Goal: Task Accomplishment & Management: Use online tool/utility

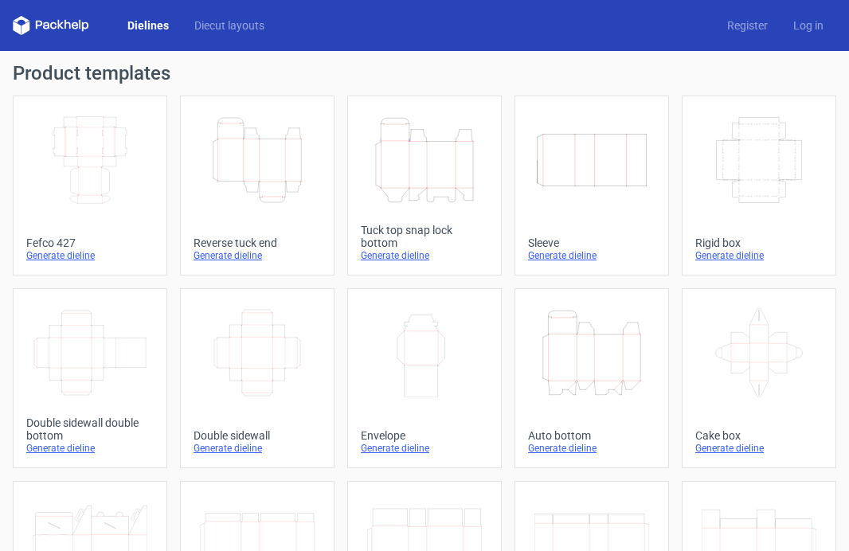
click at [584, 177] on icon "Width Depth Height" at bounding box center [591, 159] width 115 height 89
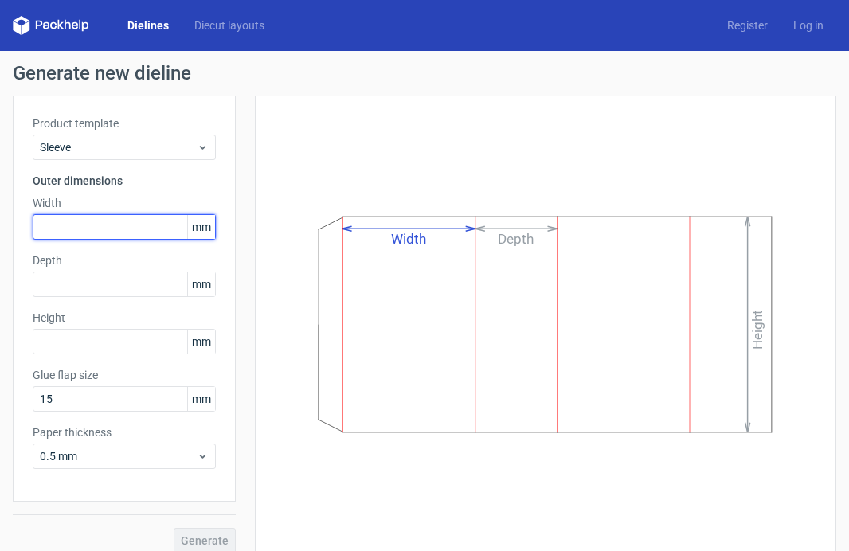
click at [80, 228] on input "text" at bounding box center [124, 226] width 183 height 25
type input "84"
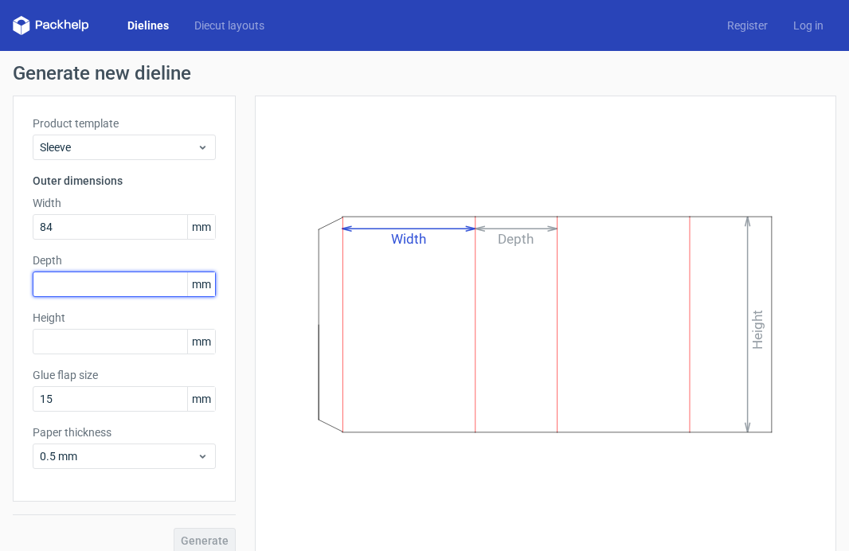
click at [57, 289] on input "text" at bounding box center [124, 283] width 183 height 25
type input "184"
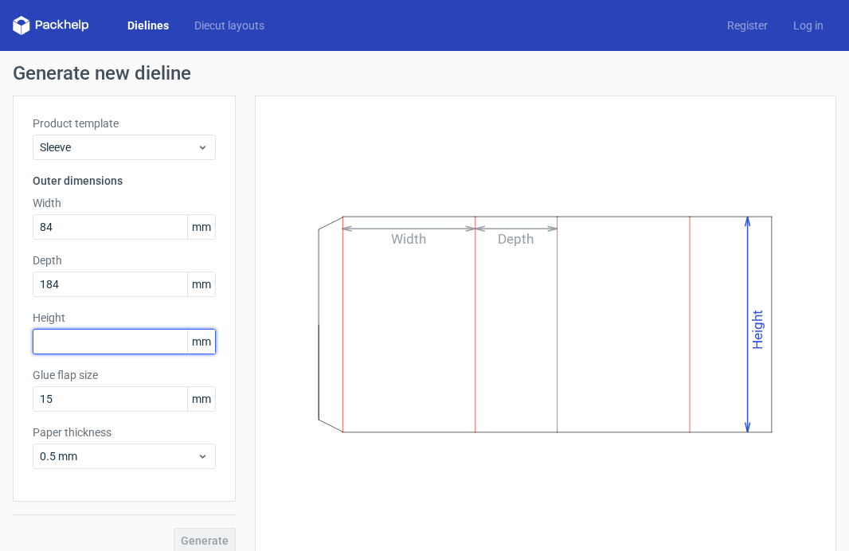
click at [113, 337] on input "text" at bounding box center [124, 341] width 183 height 25
type input "2"
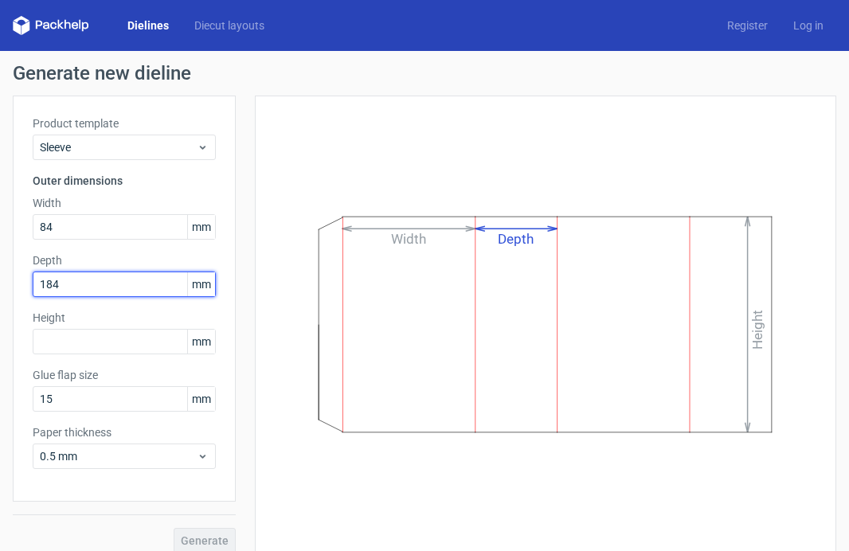
drag, startPoint x: 92, startPoint y: 292, endPoint x: 11, endPoint y: 293, distance: 80.4
click at [11, 293] on div "Generate new dieline Product template Sleeve Outer dimensions Width 84 mm Depth…" at bounding box center [424, 308] width 849 height 515
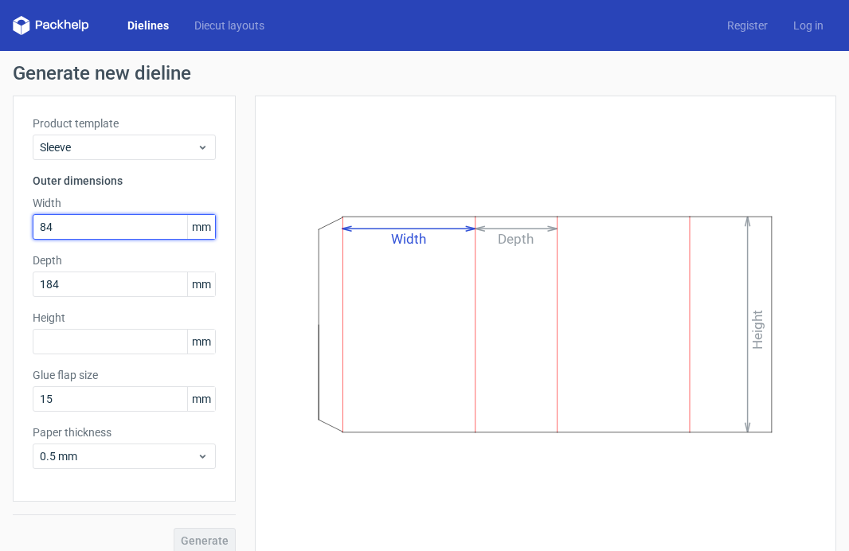
drag, startPoint x: 93, startPoint y: 232, endPoint x: 23, endPoint y: 221, distance: 70.8
click at [23, 221] on div "Product template Sleeve Outer dimensions Width 84 mm Depth 184 mm Height mm Glu…" at bounding box center [124, 299] width 223 height 406
type input "213"
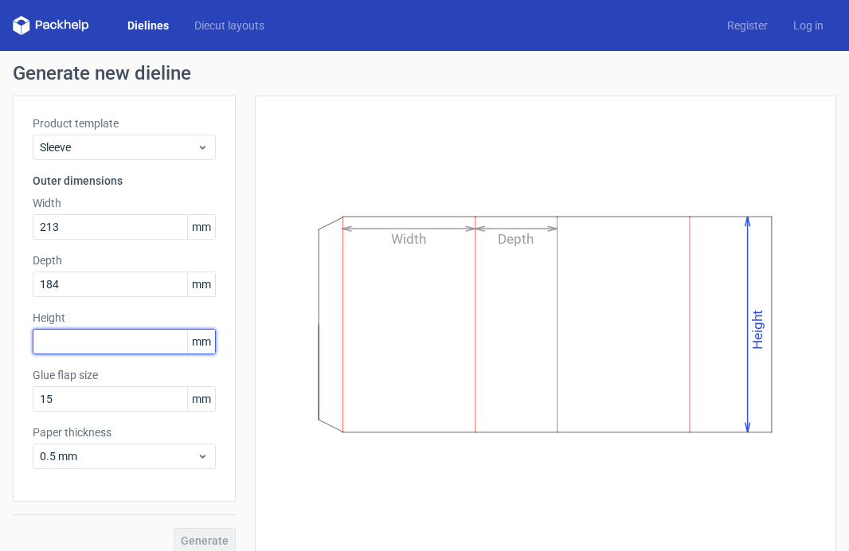
click at [93, 345] on input "text" at bounding box center [124, 341] width 183 height 25
type input "184"
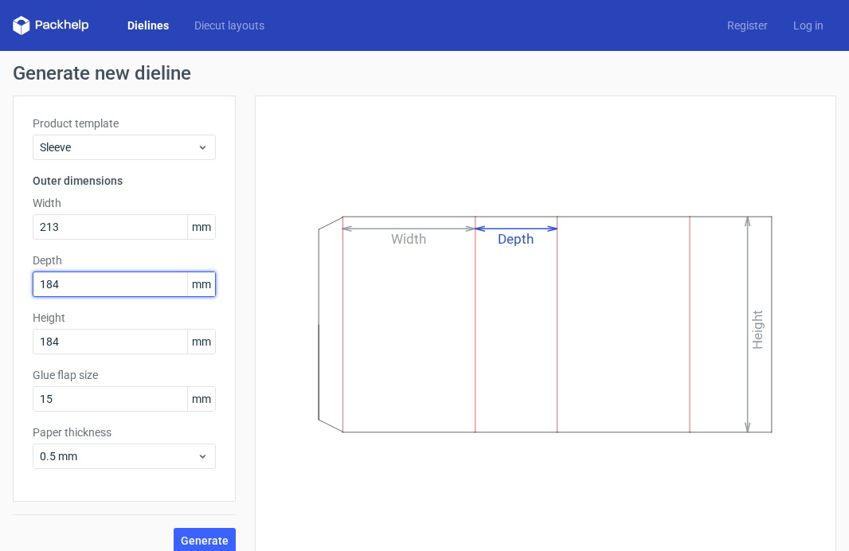
drag, startPoint x: 68, startPoint y: 285, endPoint x: 32, endPoint y: 284, distance: 35.8
click at [33, 284] on input "184" at bounding box center [124, 283] width 183 height 25
type input "84"
click at [220, 536] on span "Generate" at bounding box center [205, 540] width 48 height 11
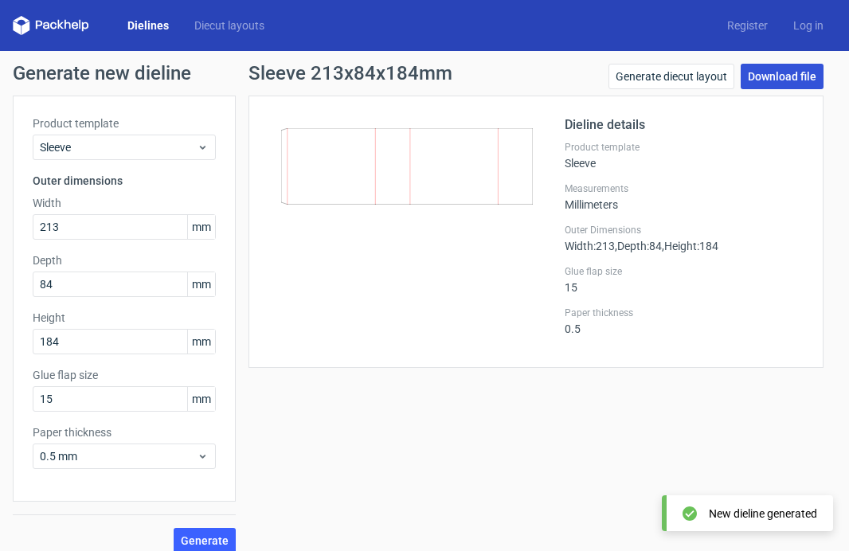
click at [767, 76] on link "Download file" at bounding box center [781, 76] width 83 height 25
